Goal: Transaction & Acquisition: Purchase product/service

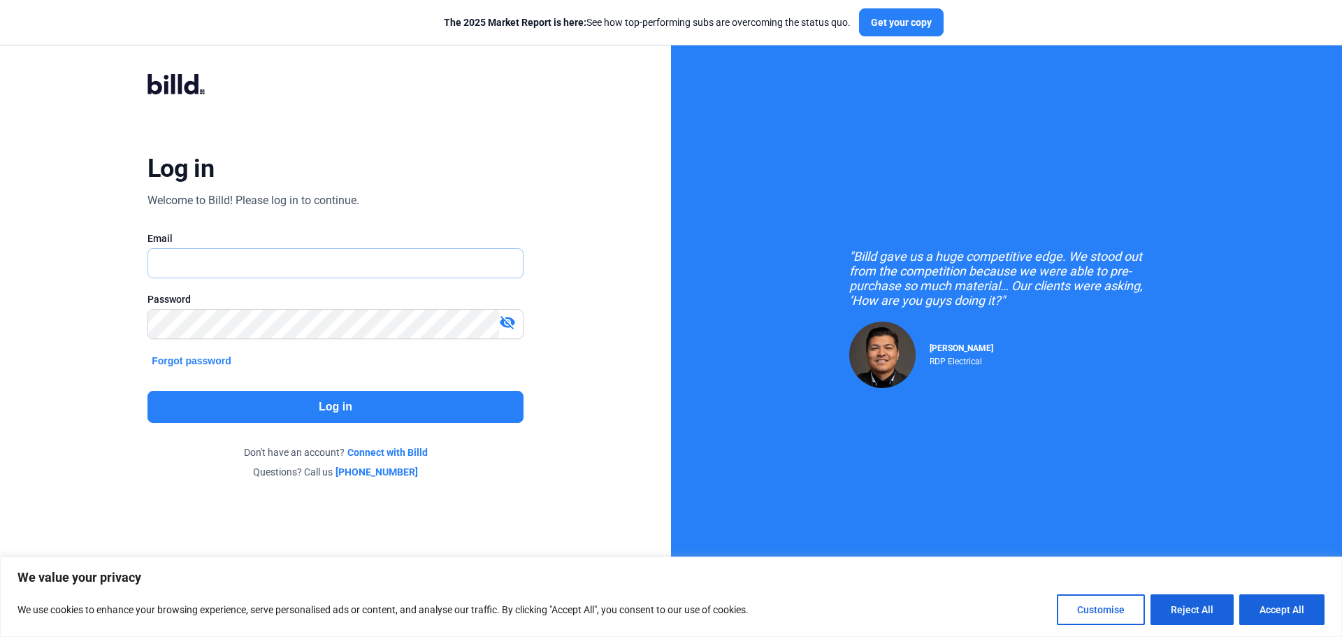
click at [249, 271] on input "text" at bounding box center [327, 263] width 359 height 29
type input "[PERSON_NAME][EMAIL_ADDRESS][DOMAIN_NAME]"
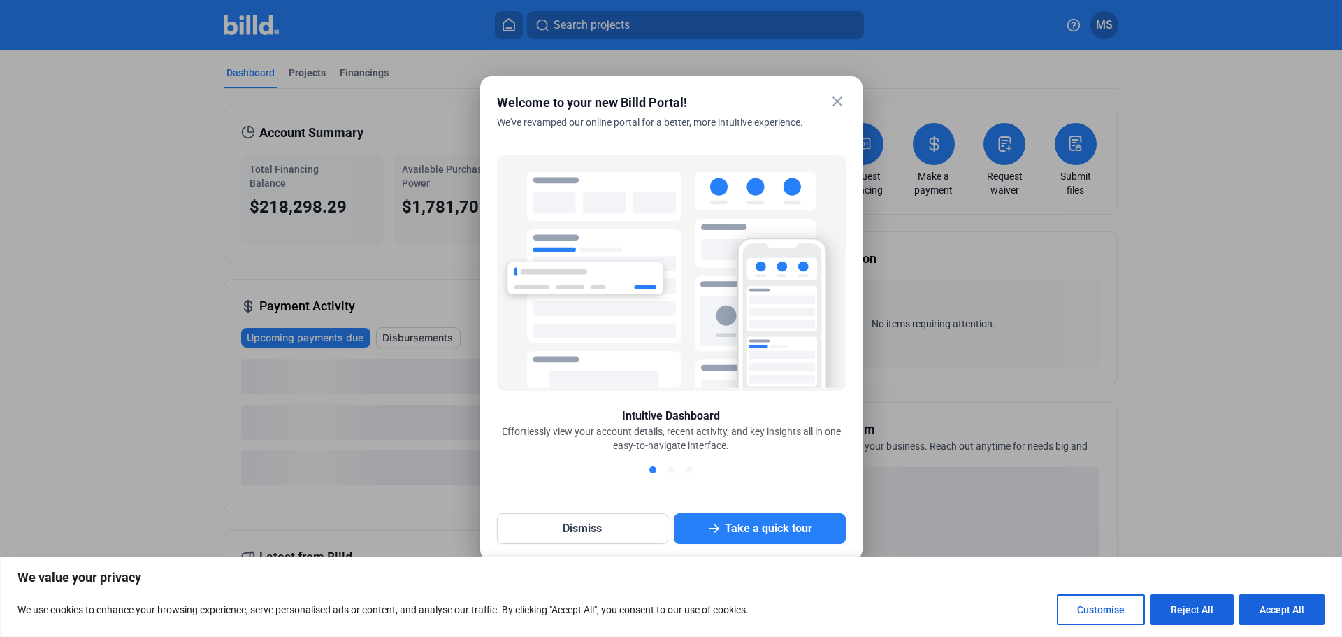
click at [833, 98] on mat-icon "close" at bounding box center [837, 101] width 17 height 17
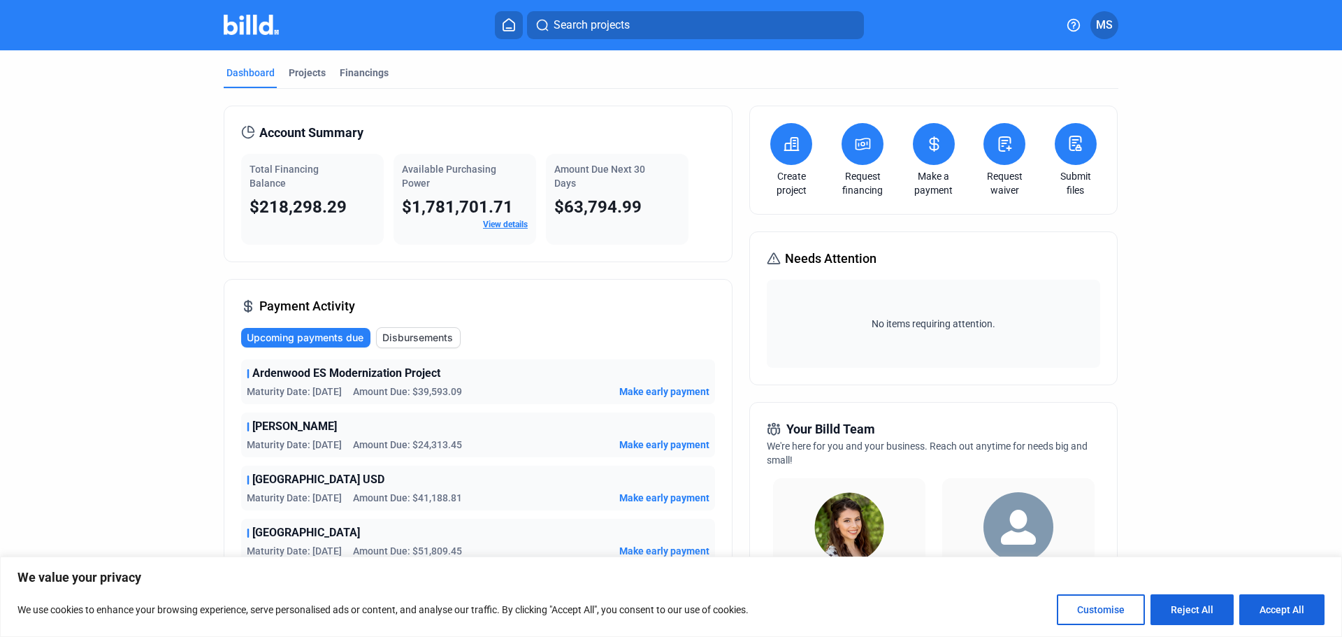
click at [789, 148] on icon at bounding box center [791, 144] width 17 height 17
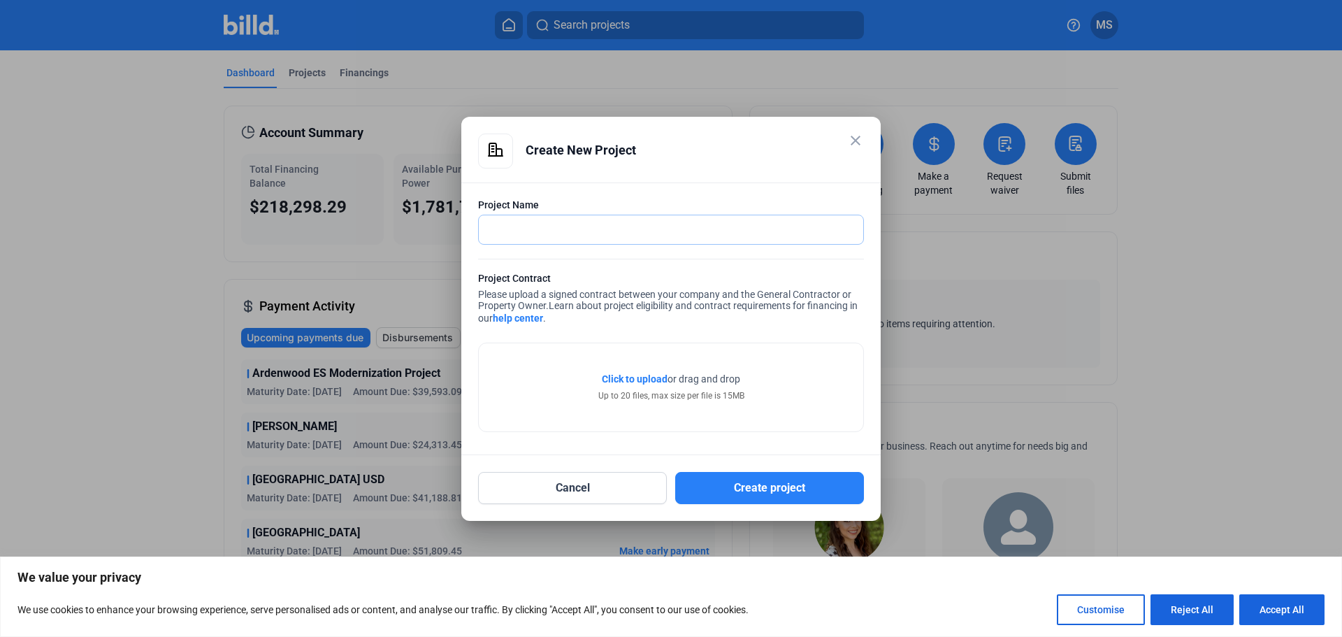
click at [547, 226] on input "text" at bounding box center [671, 229] width 385 height 29
click at [632, 231] on input "Marin County Of Education" at bounding box center [663, 229] width 369 height 29
drag, startPoint x: 631, startPoint y: 229, endPoint x: 415, endPoint y: 247, distance: 216.1
click at [454, 242] on div "close Create New Project Project Name Marin County Of Education Project Contrac…" at bounding box center [671, 318] width 1342 height 637
type input "[PERSON_NAME][GEOGRAPHIC_DATA]"
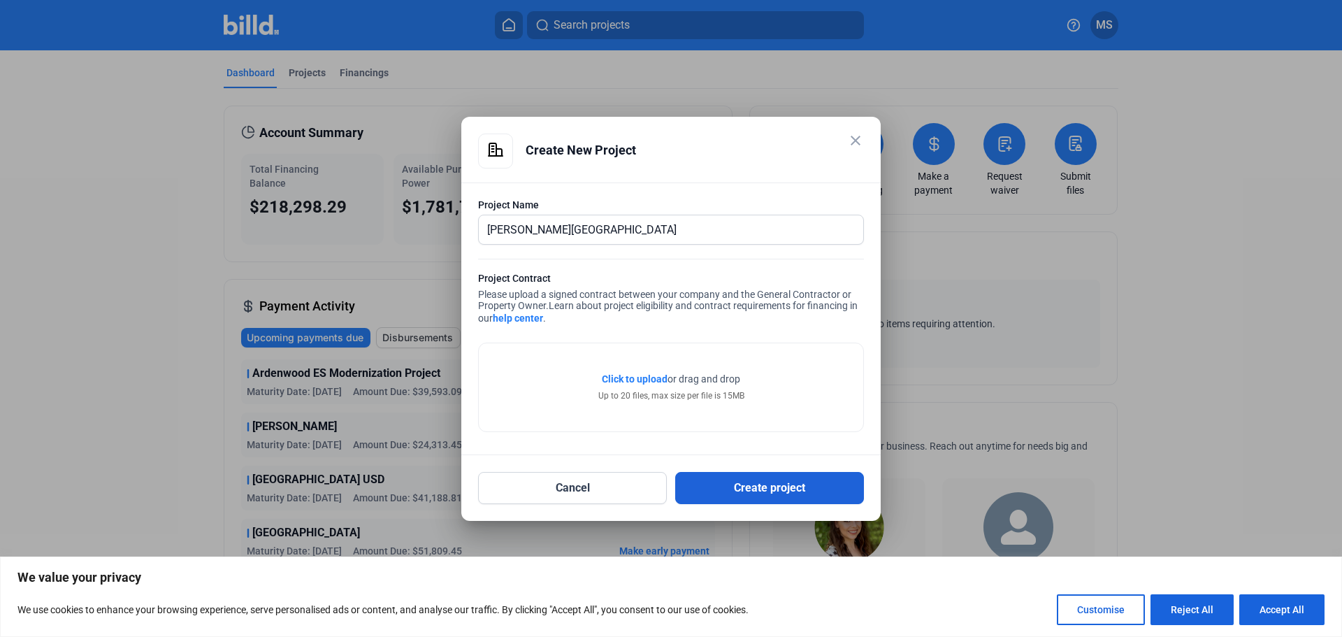
click at [736, 486] on button "Create project" at bounding box center [769, 488] width 189 height 32
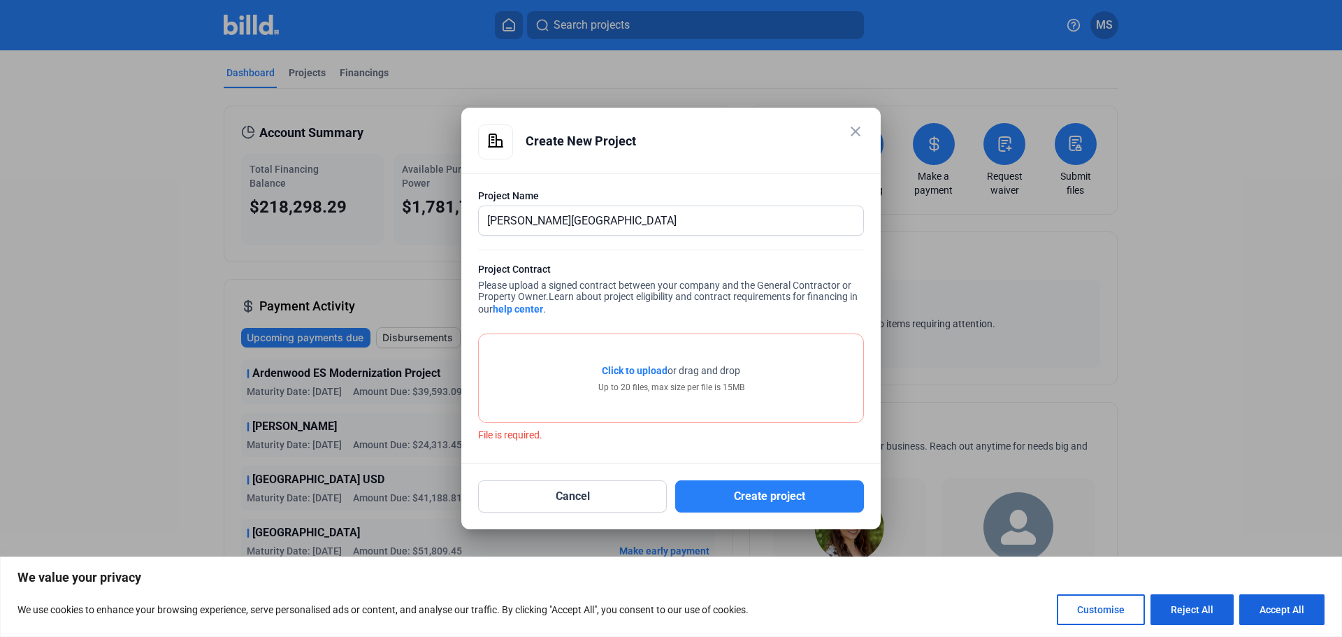
click at [637, 367] on span "Click to upload" at bounding box center [635, 370] width 66 height 11
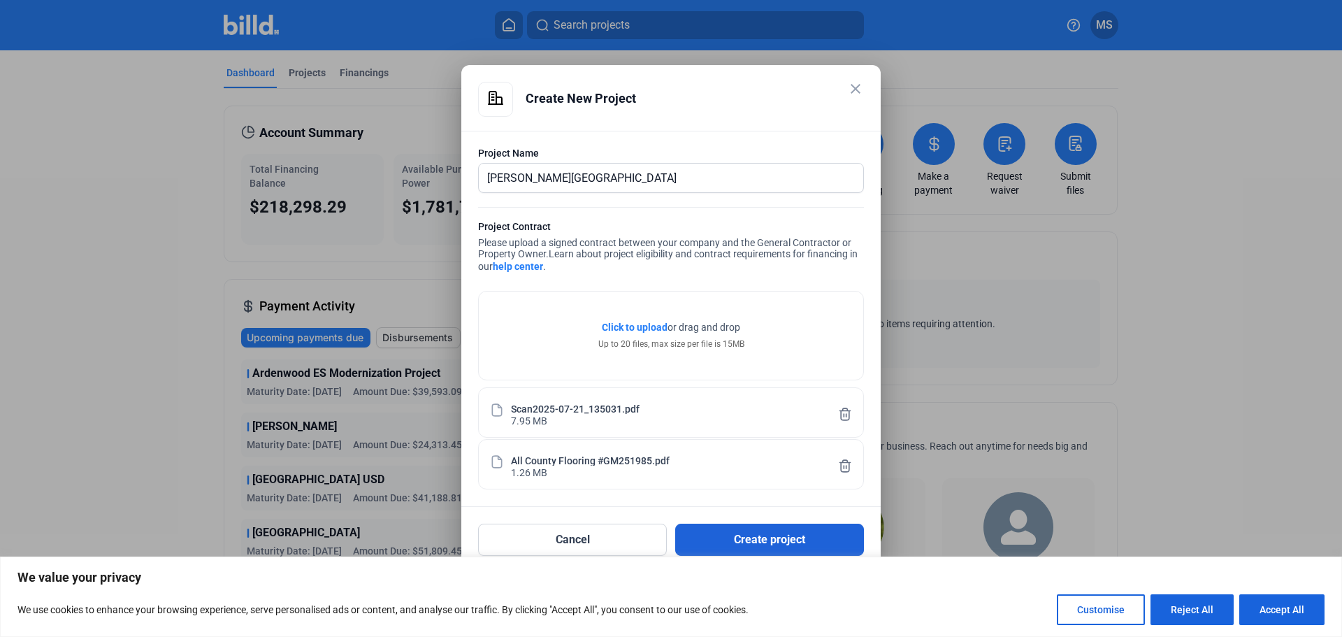
click at [740, 539] on button "Create project" at bounding box center [769, 540] width 189 height 32
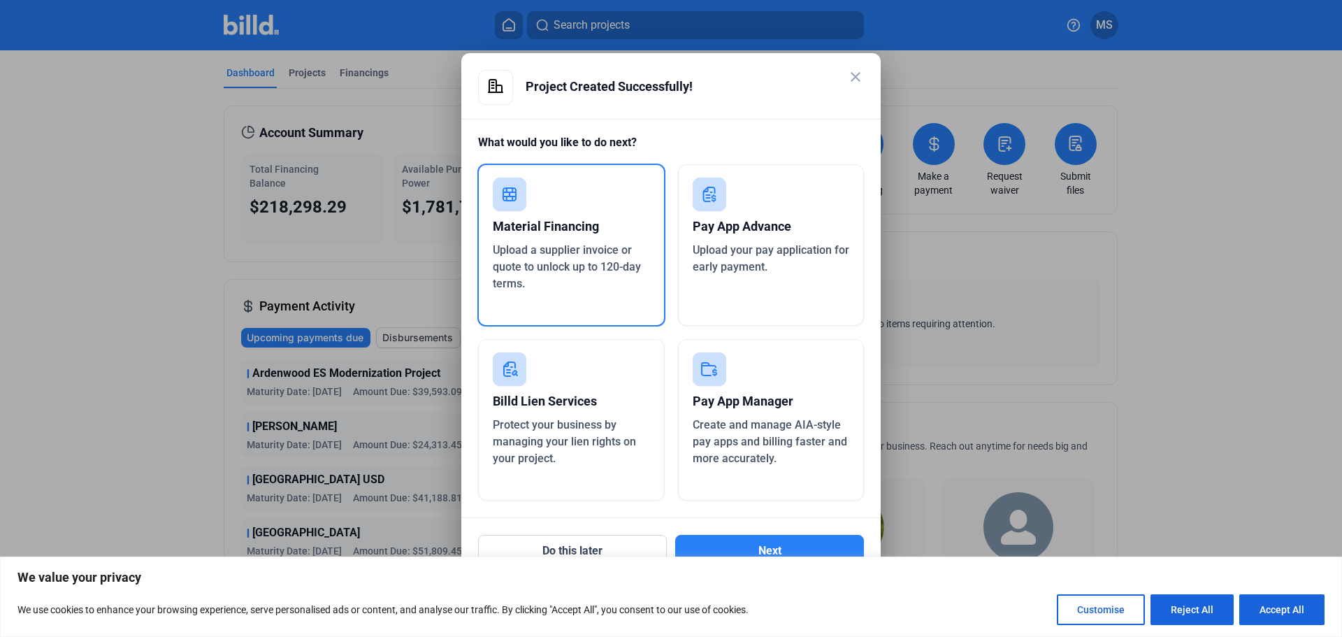
click at [573, 220] on div "Material Financing" at bounding box center [571, 226] width 157 height 31
click at [554, 215] on div "Material Financing" at bounding box center [571, 226] width 157 height 31
click at [519, 201] on rect at bounding box center [510, 195] width 34 height 34
click at [513, 200] on icon at bounding box center [509, 194] width 13 height 13
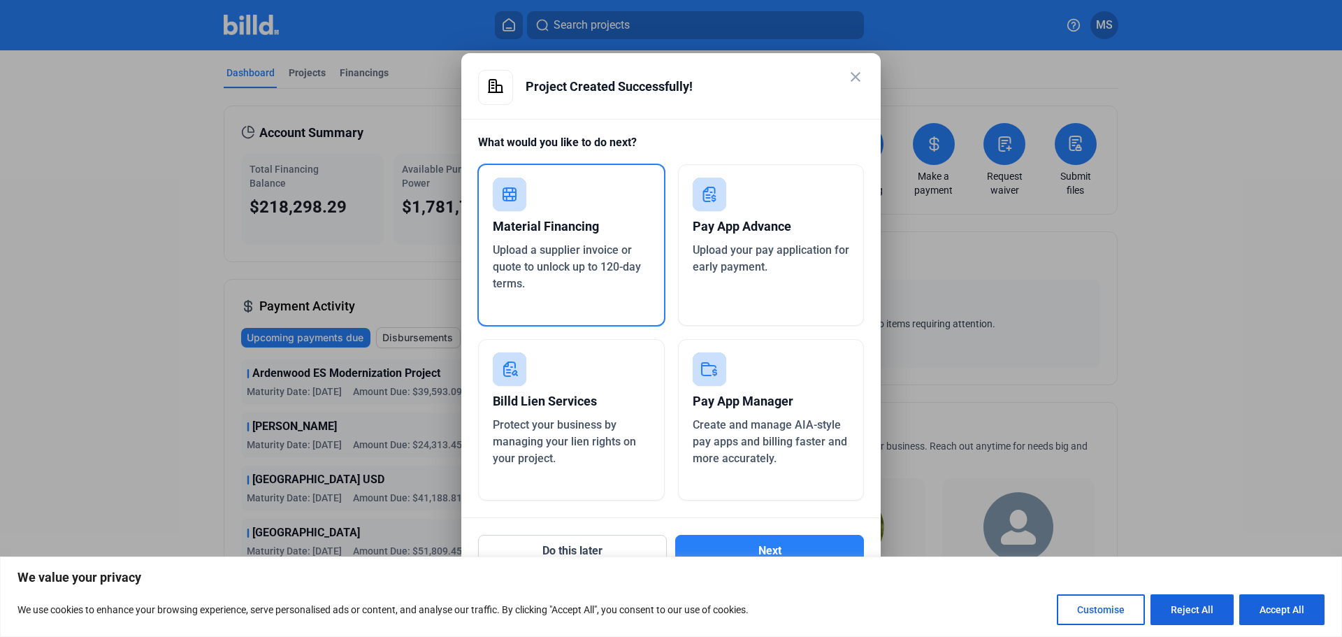
click at [513, 199] on icon at bounding box center [509, 194] width 13 height 13
click at [738, 546] on button "Next" at bounding box center [769, 551] width 189 height 32
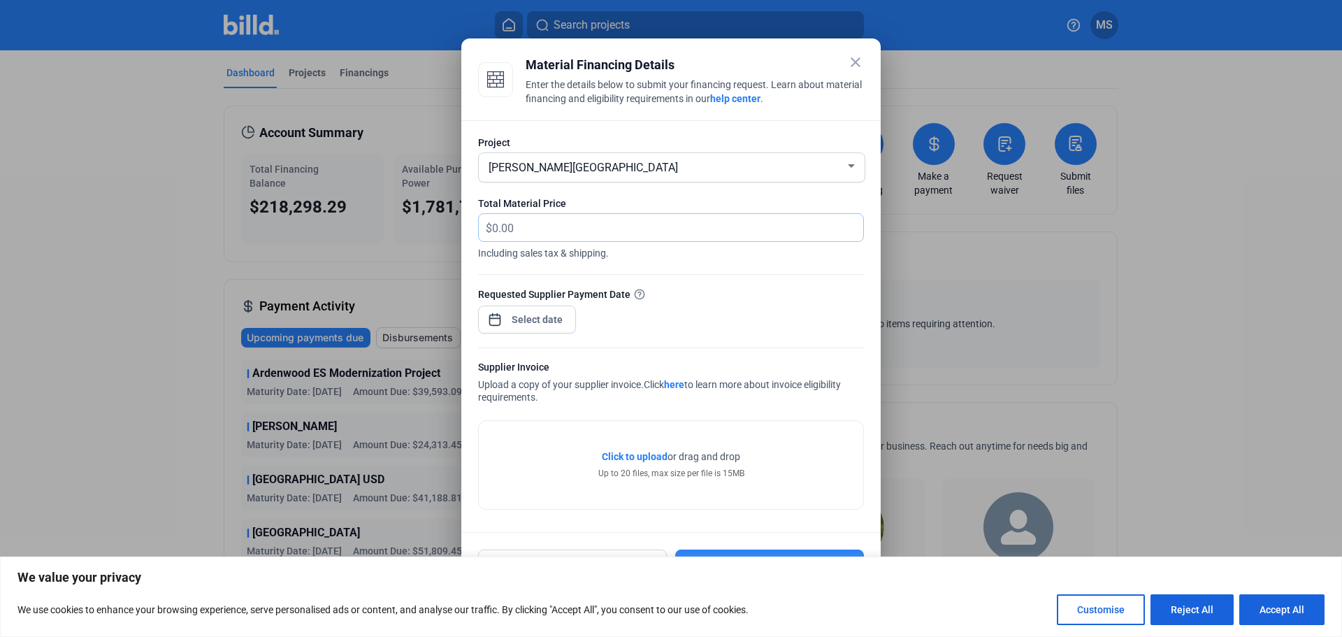
click at [534, 221] on input "text" at bounding box center [677, 227] width 371 height 27
drag, startPoint x: 534, startPoint y: 221, endPoint x: 431, endPoint y: 238, distance: 104.9
click at [469, 232] on div "Project [PERSON_NAME][GEOGRAPHIC_DATA] Total Material Price $ Including sales t…" at bounding box center [671, 326] width 420 height 413
type input "77,254.58"
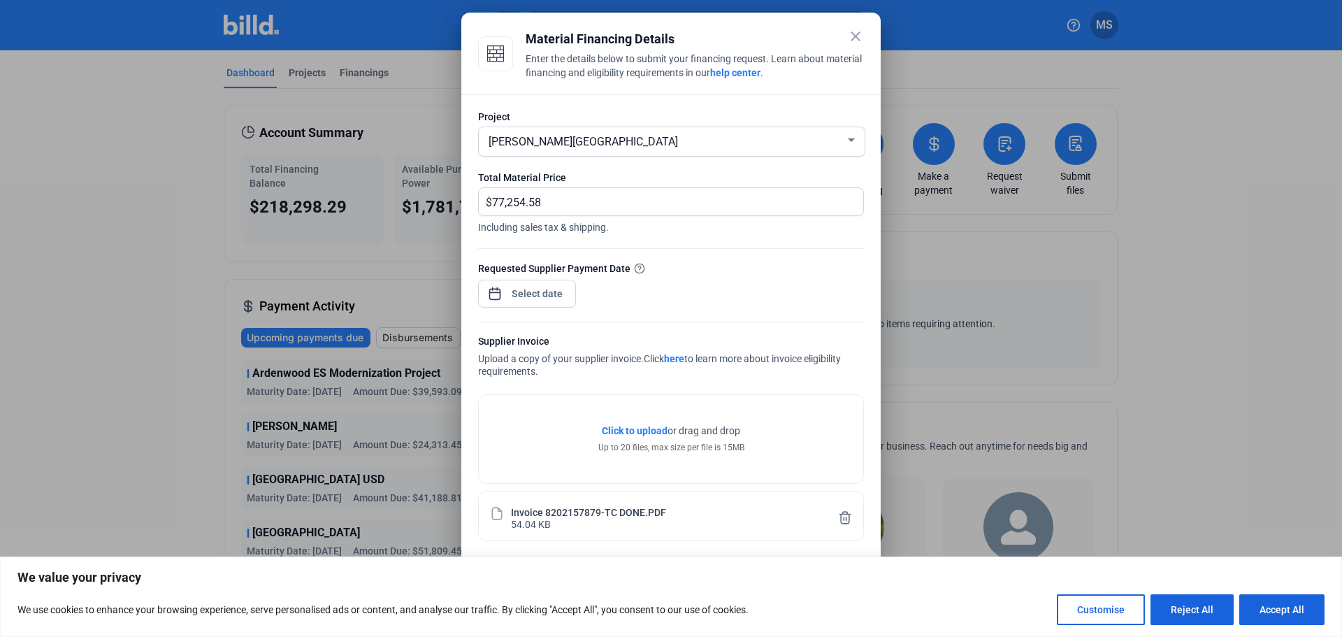
click at [545, 299] on div "close Material Financing Details Enter the details below to submit your financi…" at bounding box center [671, 318] width 1342 height 637
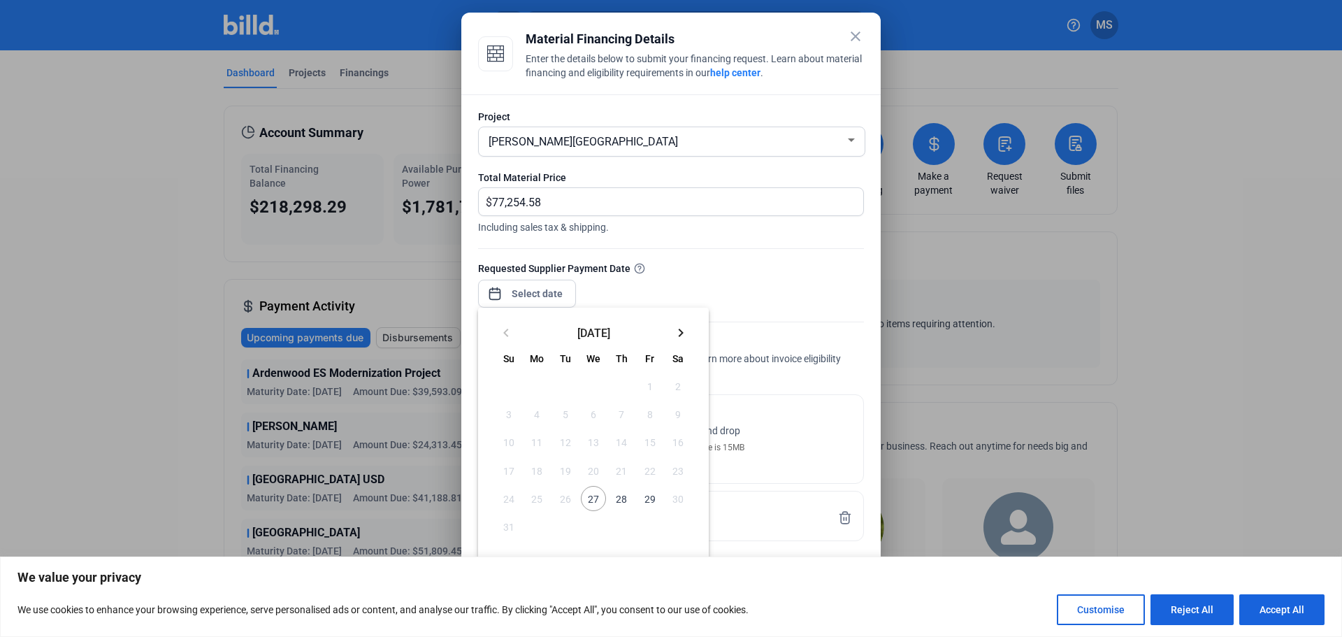
click at [617, 496] on span "28" at bounding box center [621, 498] width 25 height 25
click at [1273, 617] on button "Accept All" at bounding box center [1282, 609] width 85 height 31
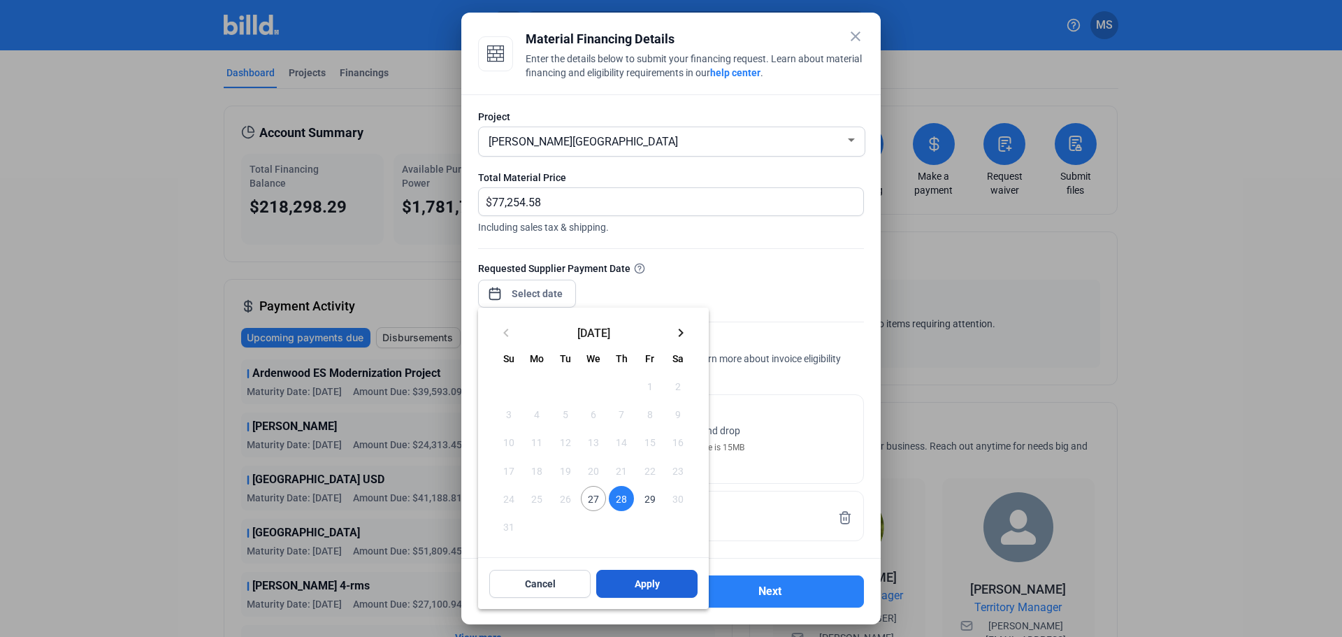
click at [657, 589] on span "Apply" at bounding box center [647, 584] width 25 height 14
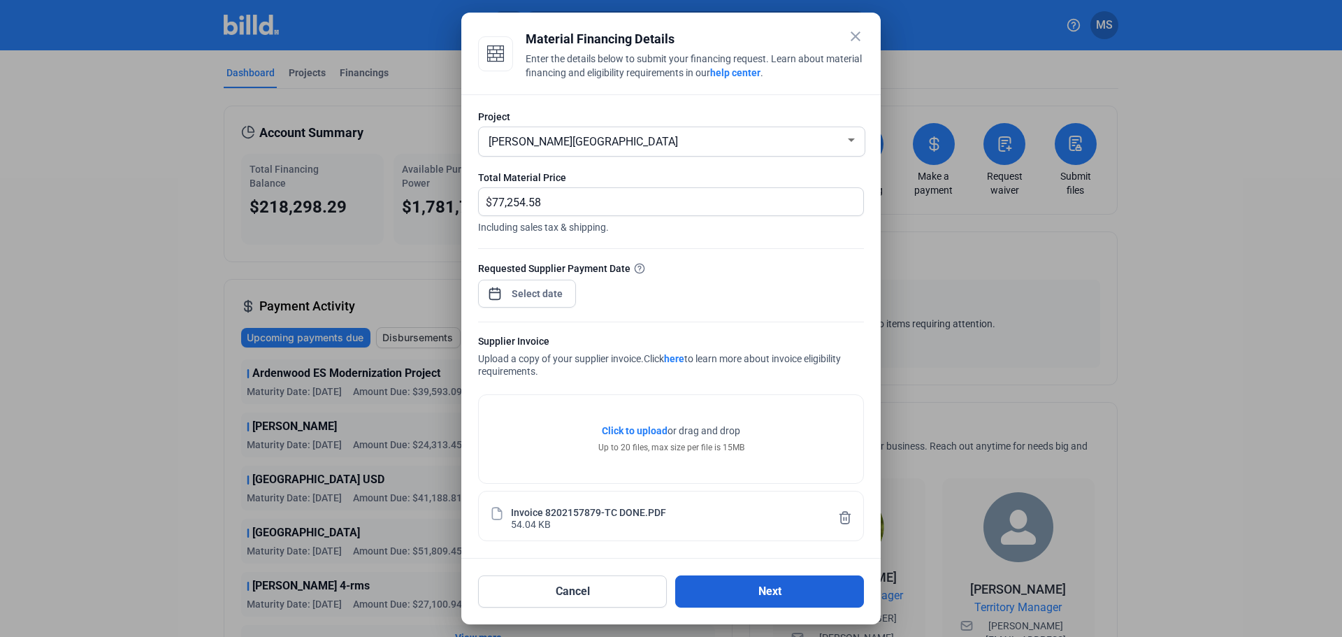
click at [759, 595] on button "Next" at bounding box center [769, 591] width 189 height 32
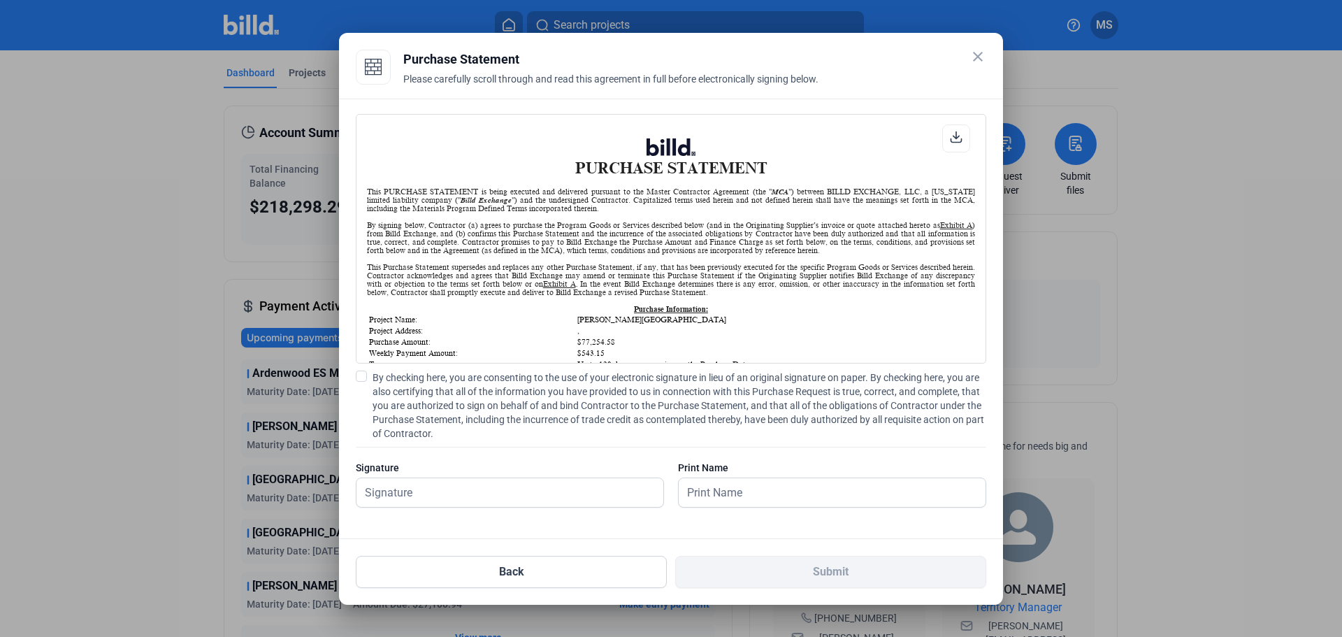
scroll to position [1, 0]
click at [359, 372] on span at bounding box center [361, 376] width 11 height 11
click at [0, 0] on input "By checking here, you are consenting to the use of your electronic signature in…" at bounding box center [0, 0] width 0 height 0
click at [428, 489] on input "text" at bounding box center [503, 492] width 292 height 29
type input "[PERSON_NAME]"
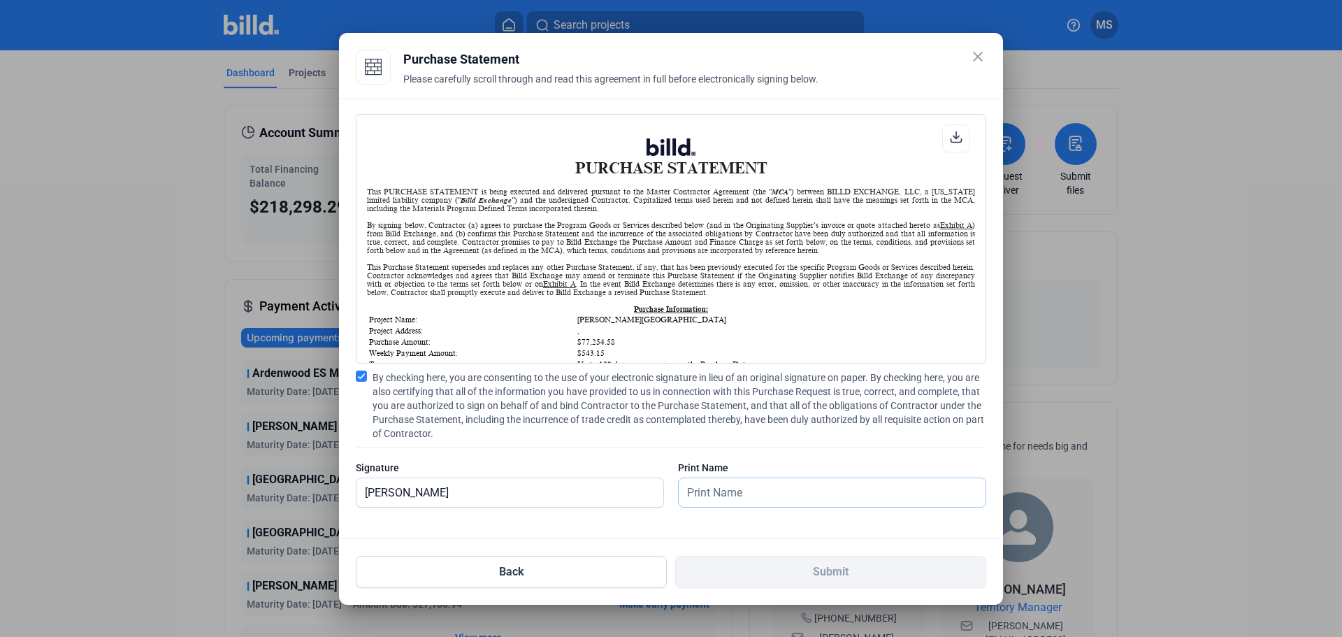
click at [726, 497] on input "text" at bounding box center [832, 492] width 307 height 29
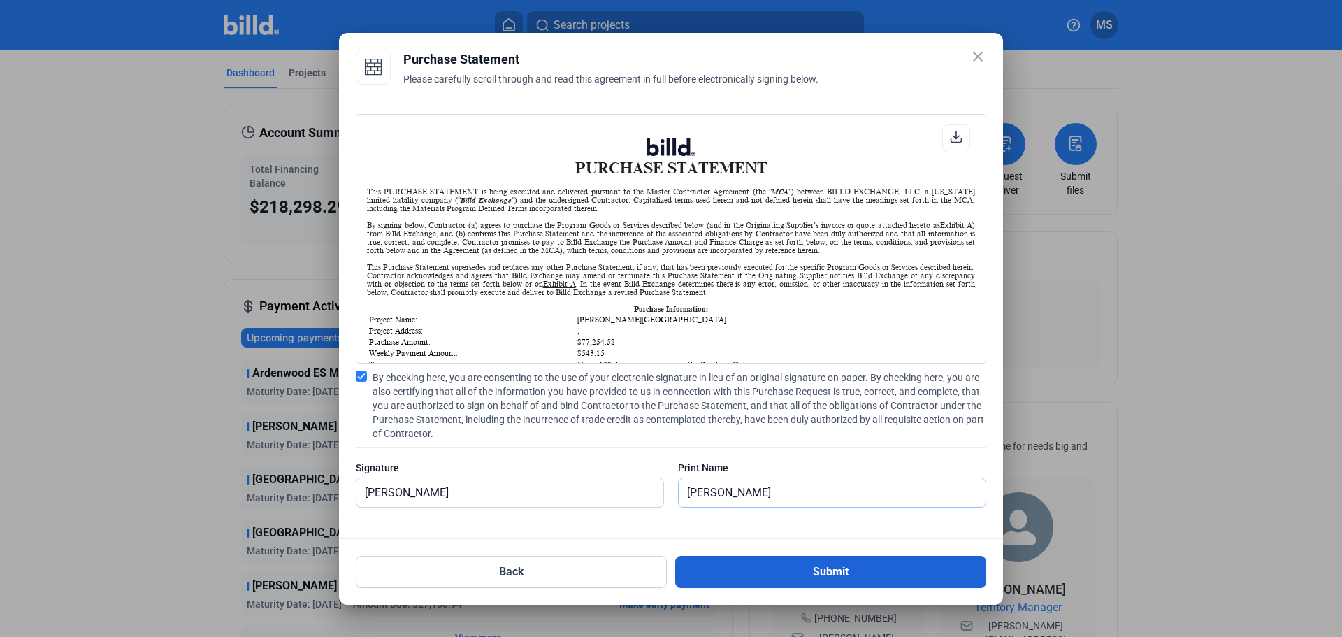
type input "[PERSON_NAME]"
click at [787, 576] on button "Submit" at bounding box center [830, 572] width 311 height 32
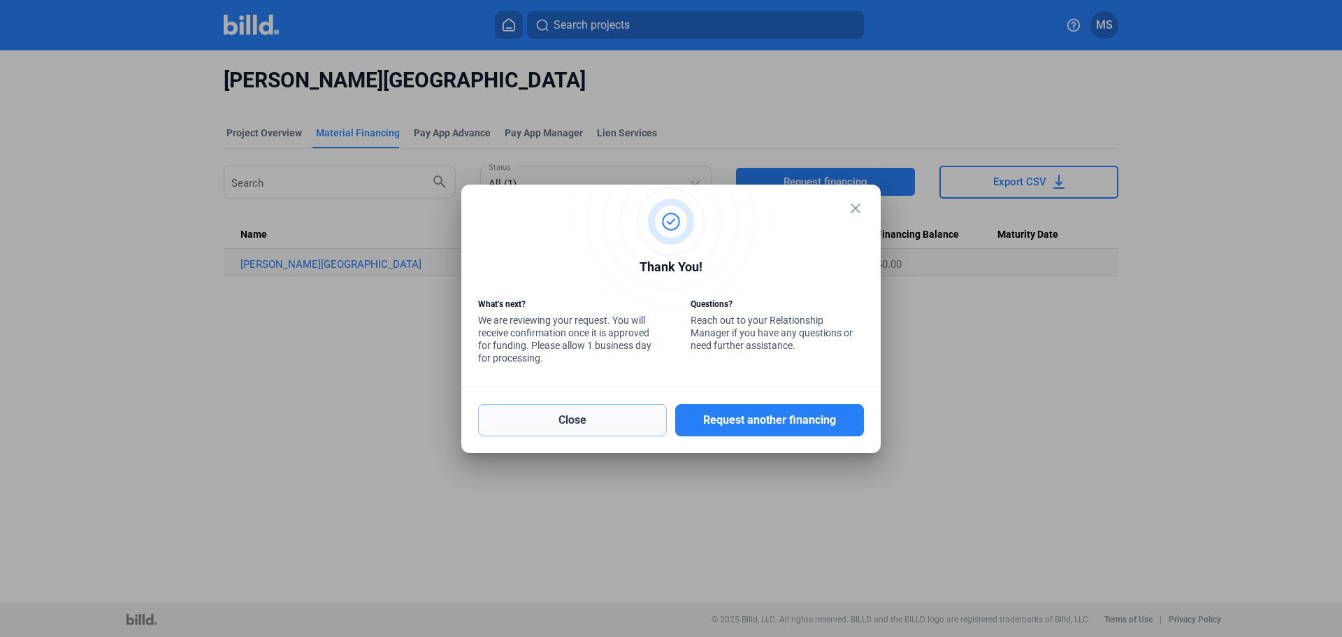
click at [547, 413] on button "Close" at bounding box center [572, 420] width 189 height 32
